Goal: Transaction & Acquisition: Purchase product/service

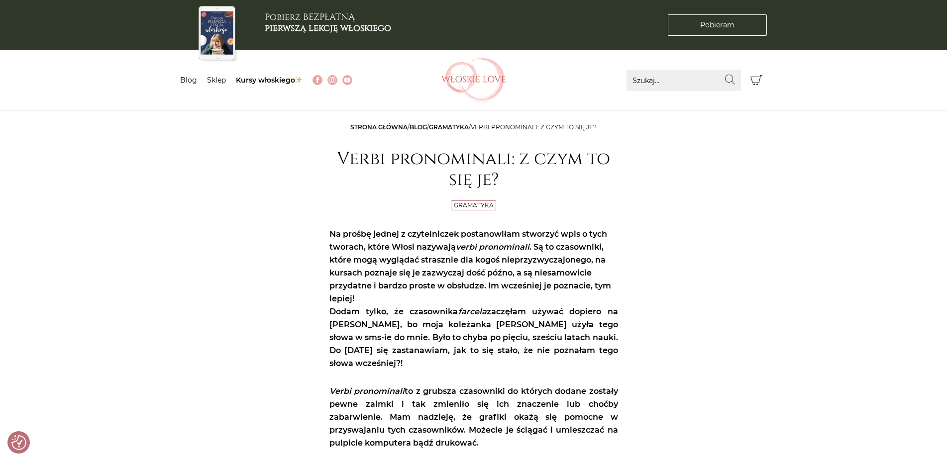
click at [213, 75] on li "Sklep" at bounding box center [221, 80] width 29 height 10
click at [216, 84] on link "Sklep" at bounding box center [216, 80] width 19 height 9
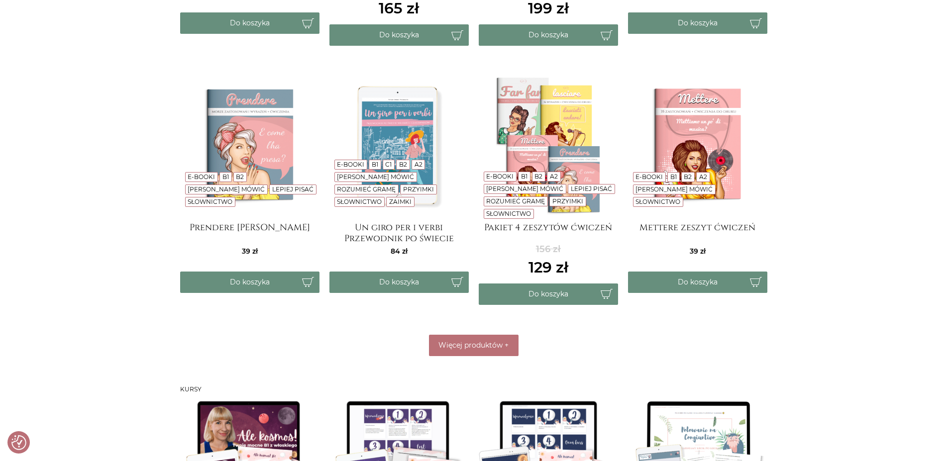
scroll to position [494, 0]
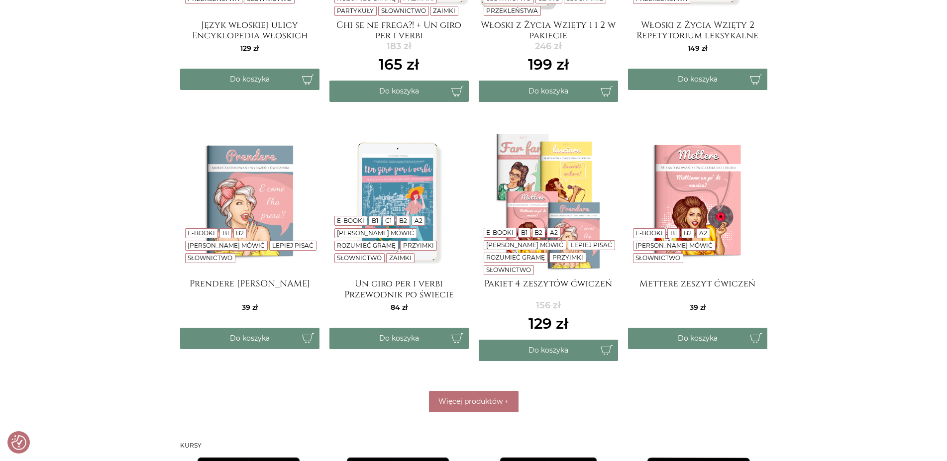
scroll to position [372, 0]
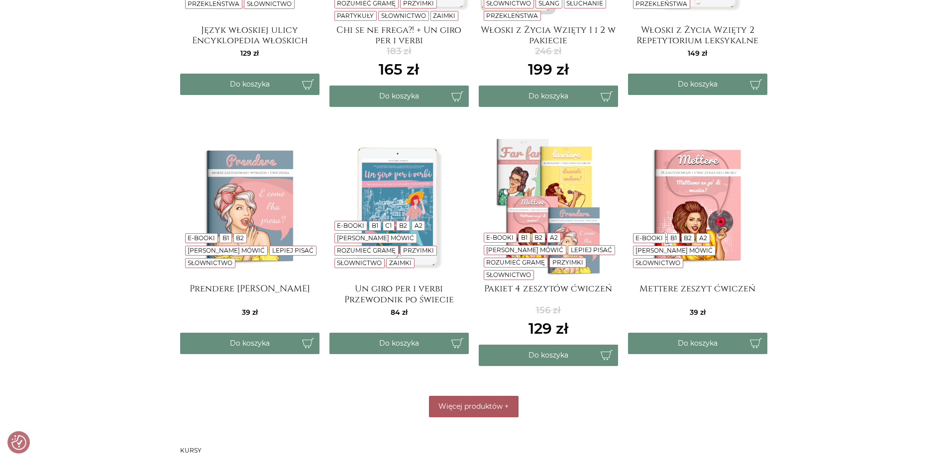
click at [495, 403] on span "Więcej produktów" at bounding box center [470, 406] width 64 height 9
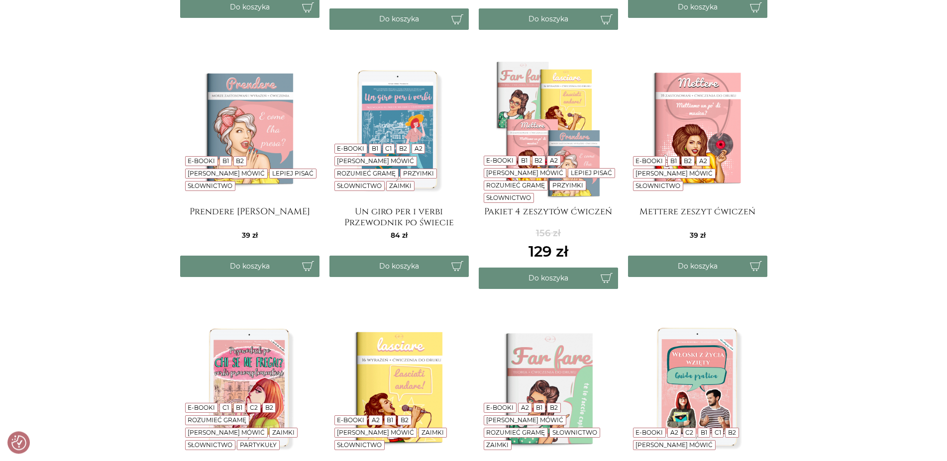
scroll to position [440, 0]
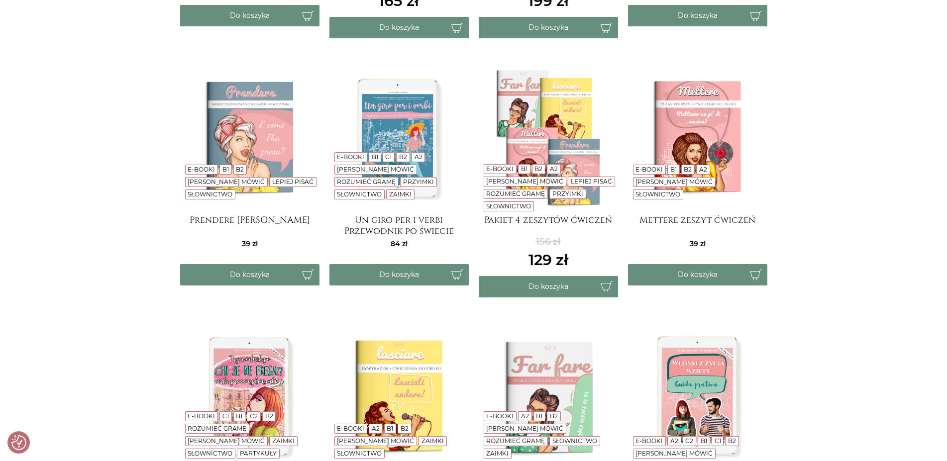
drag, startPoint x: 952, startPoint y: 100, endPoint x: 954, endPoint y: 113, distance: 12.6
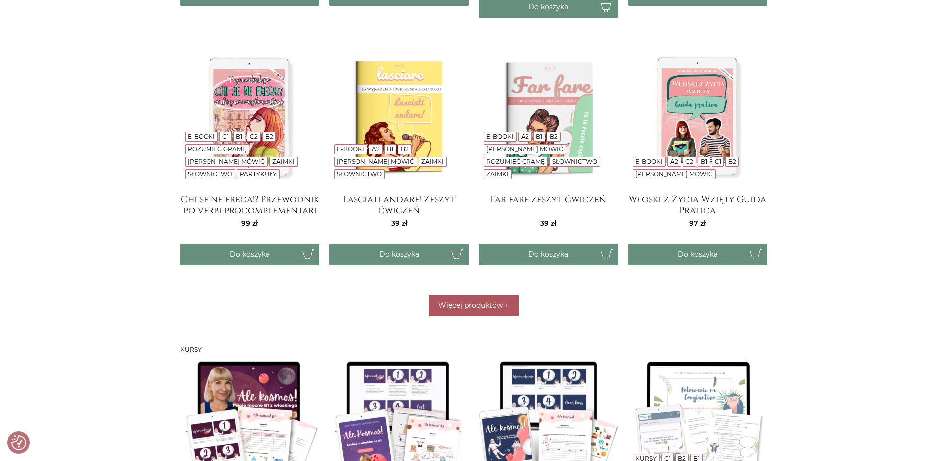
scroll to position [714, 0]
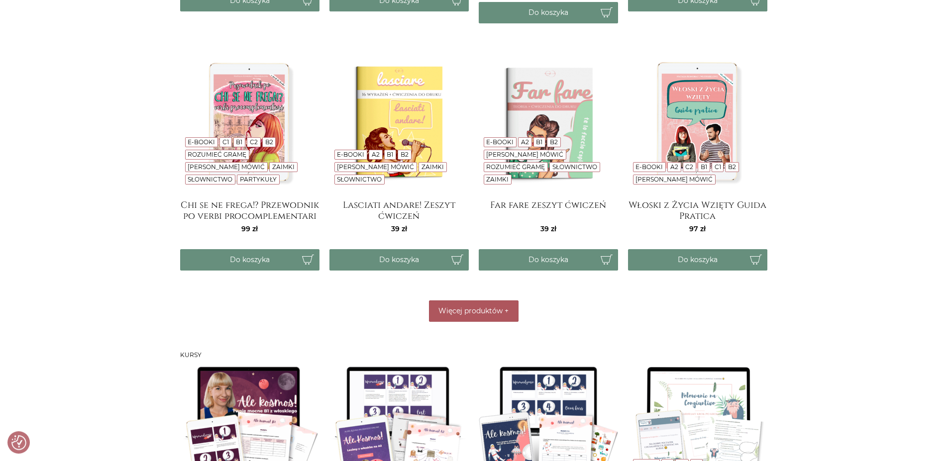
click at [480, 307] on span "Więcej produktów" at bounding box center [470, 310] width 64 height 9
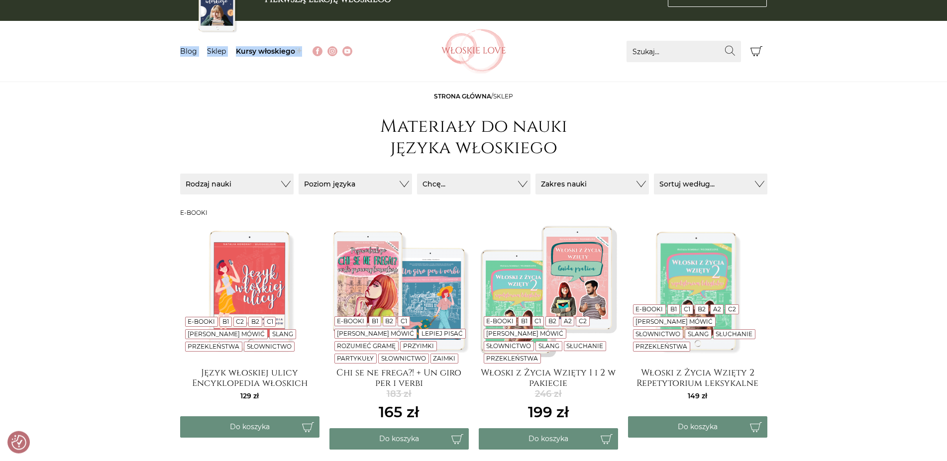
scroll to position [0, 0]
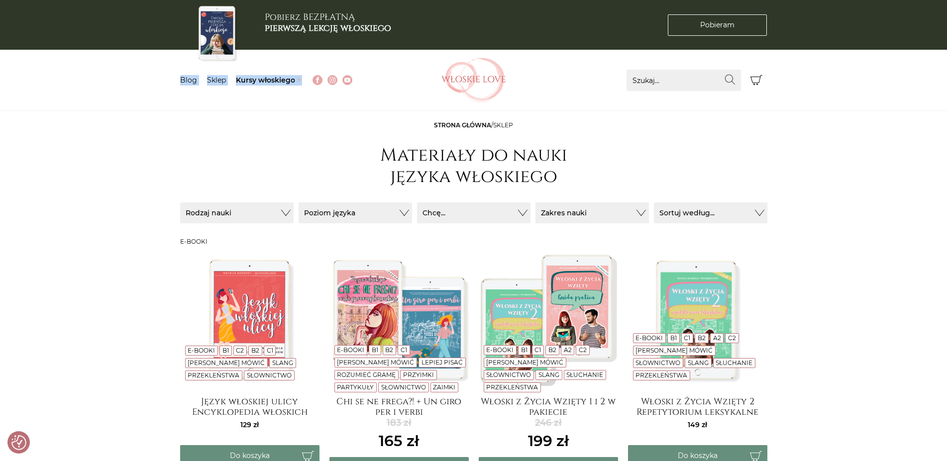
drag, startPoint x: 955, startPoint y: 143, endPoint x: 920, endPoint y: -17, distance: 164.4
